Goal: Find specific page/section: Find specific page/section

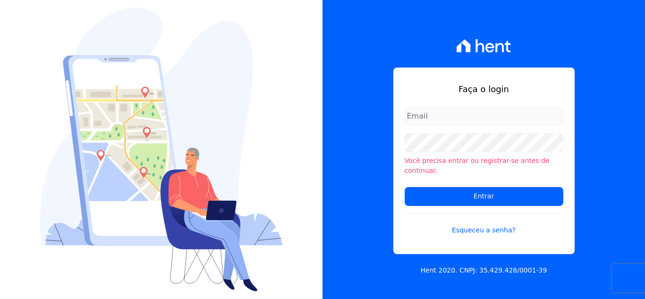
type input "[EMAIL_ADDRESS][DOMAIN_NAME]"
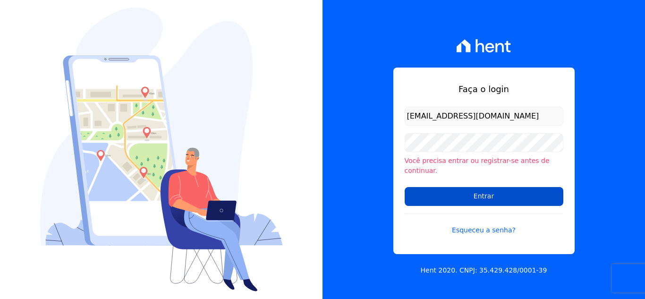
click at [437, 192] on input "Entrar" at bounding box center [484, 196] width 159 height 19
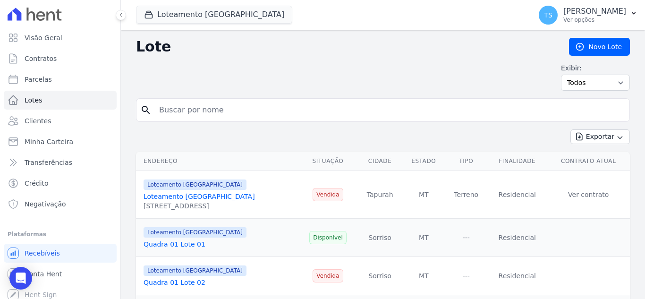
click at [179, 109] on input "search" at bounding box center [389, 110] width 472 height 19
type input "06"
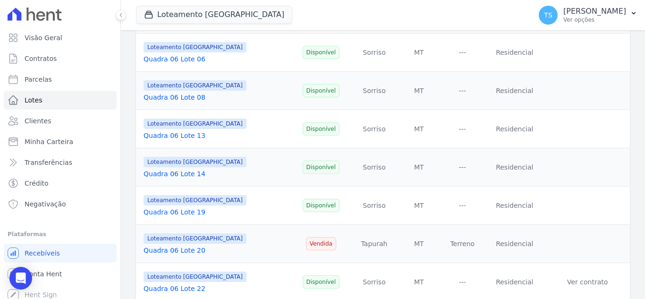
scroll to position [236, 0]
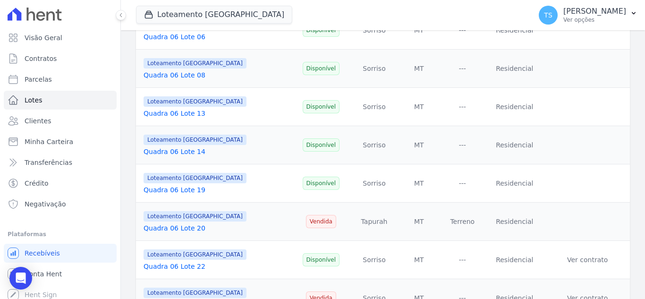
click at [172, 154] on link "Quadra 06 Lote 14" at bounding box center [175, 152] width 62 height 8
